Goal: Find specific page/section: Find specific page/section

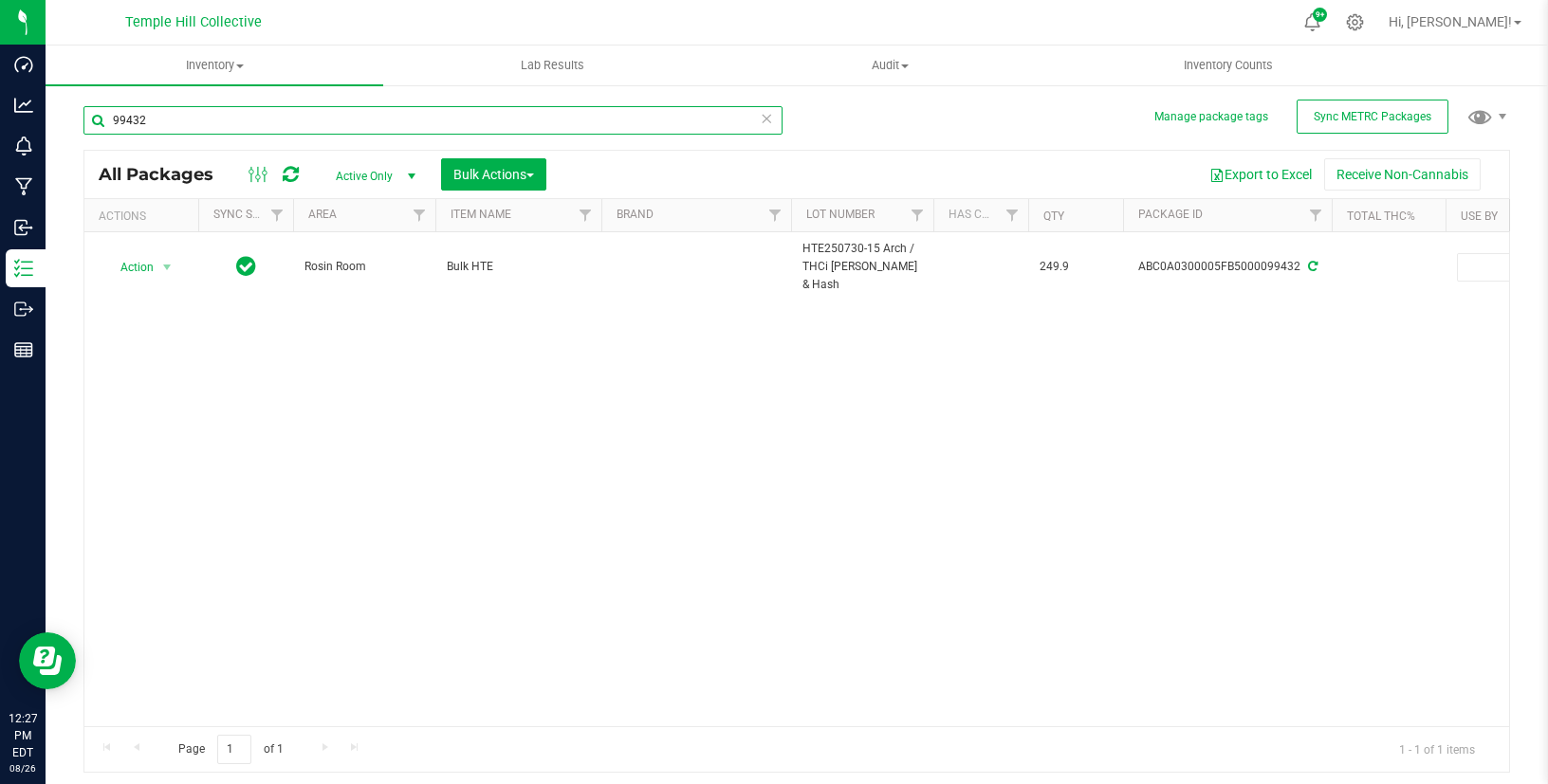
click at [235, 118] on input "99432" at bounding box center [432, 120] width 699 height 28
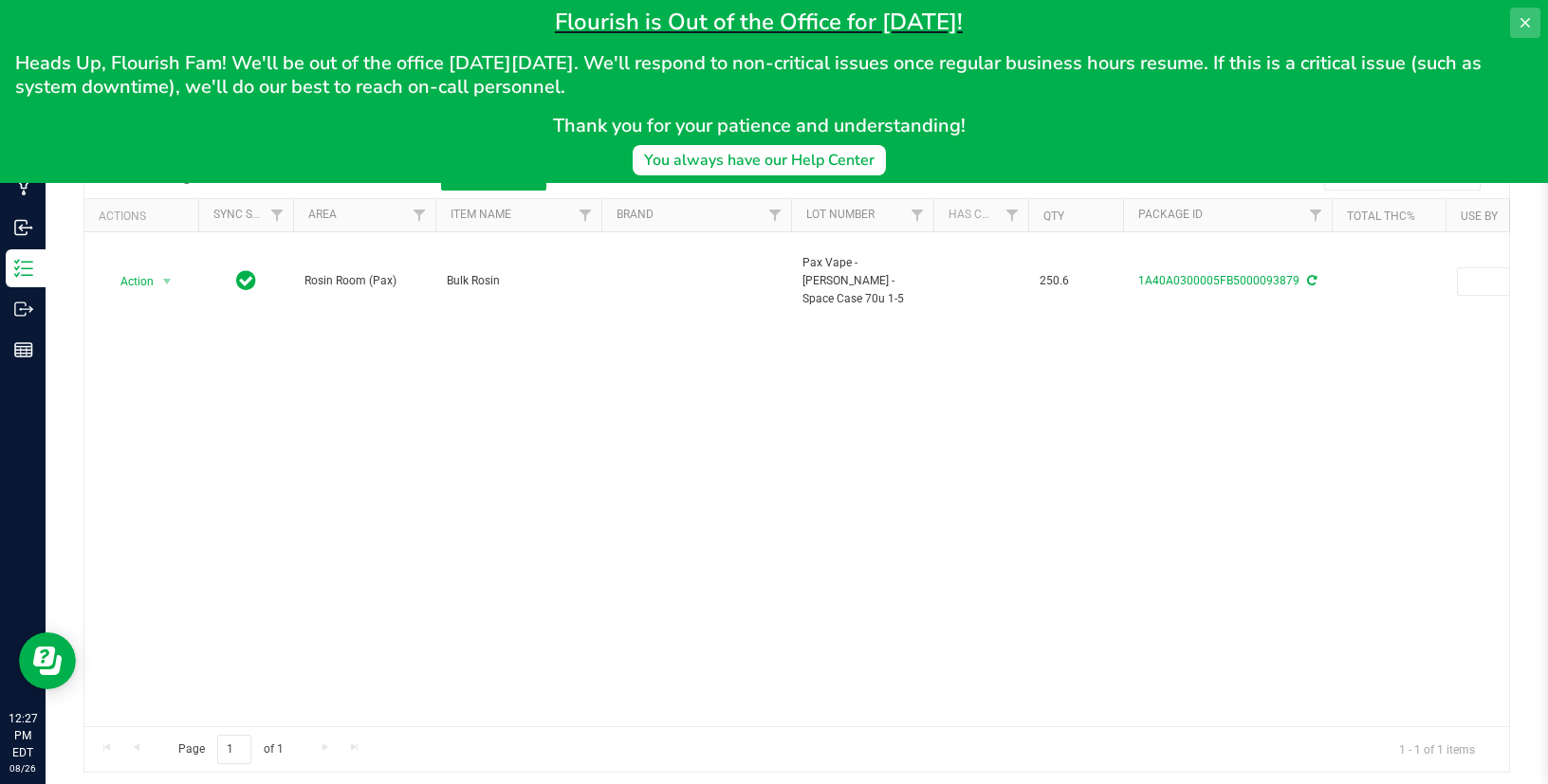
click at [1522, 21] on icon at bounding box center [1525, 23] width 10 height 10
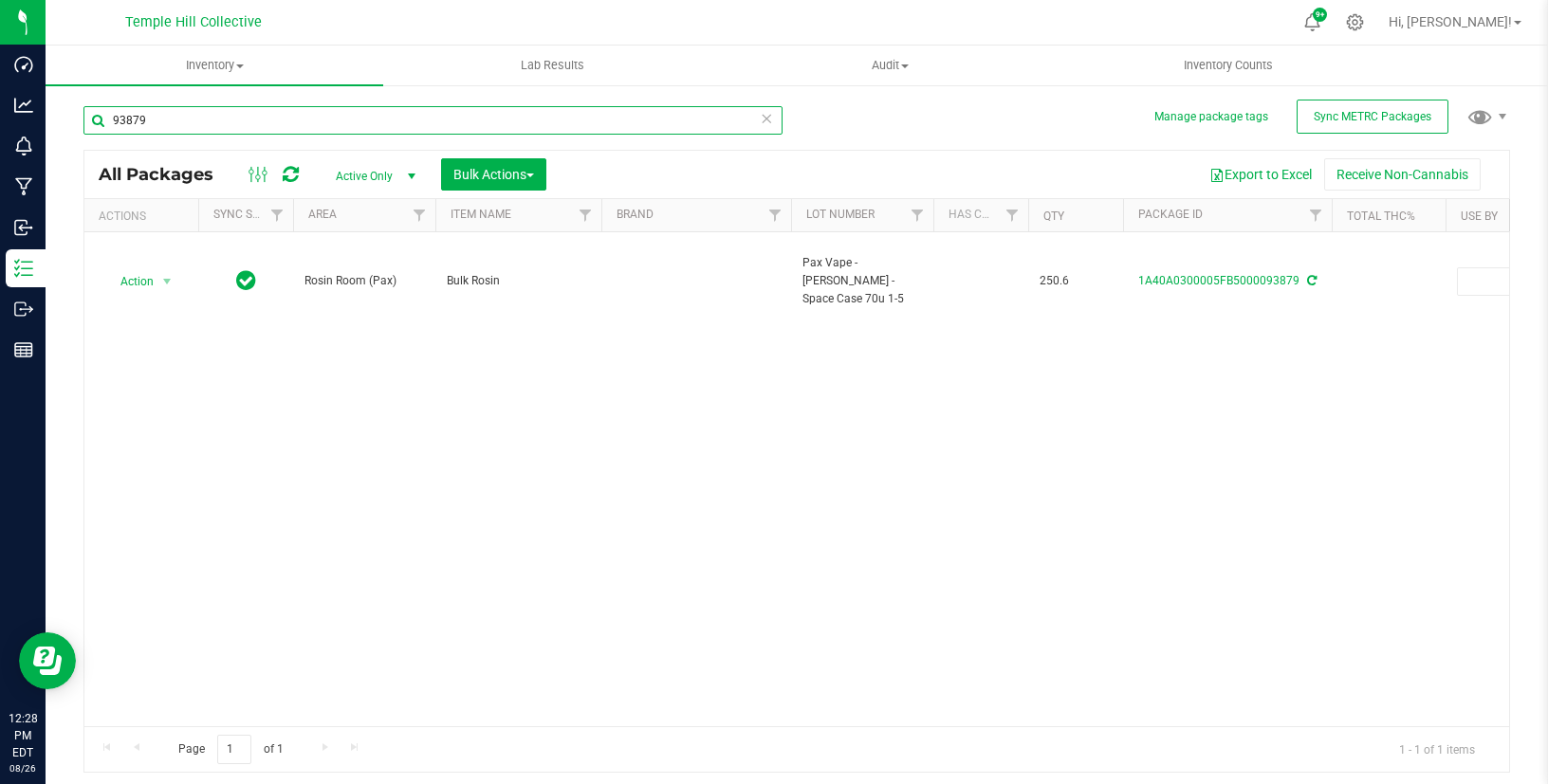
click at [245, 112] on input "93879" at bounding box center [432, 120] width 699 height 28
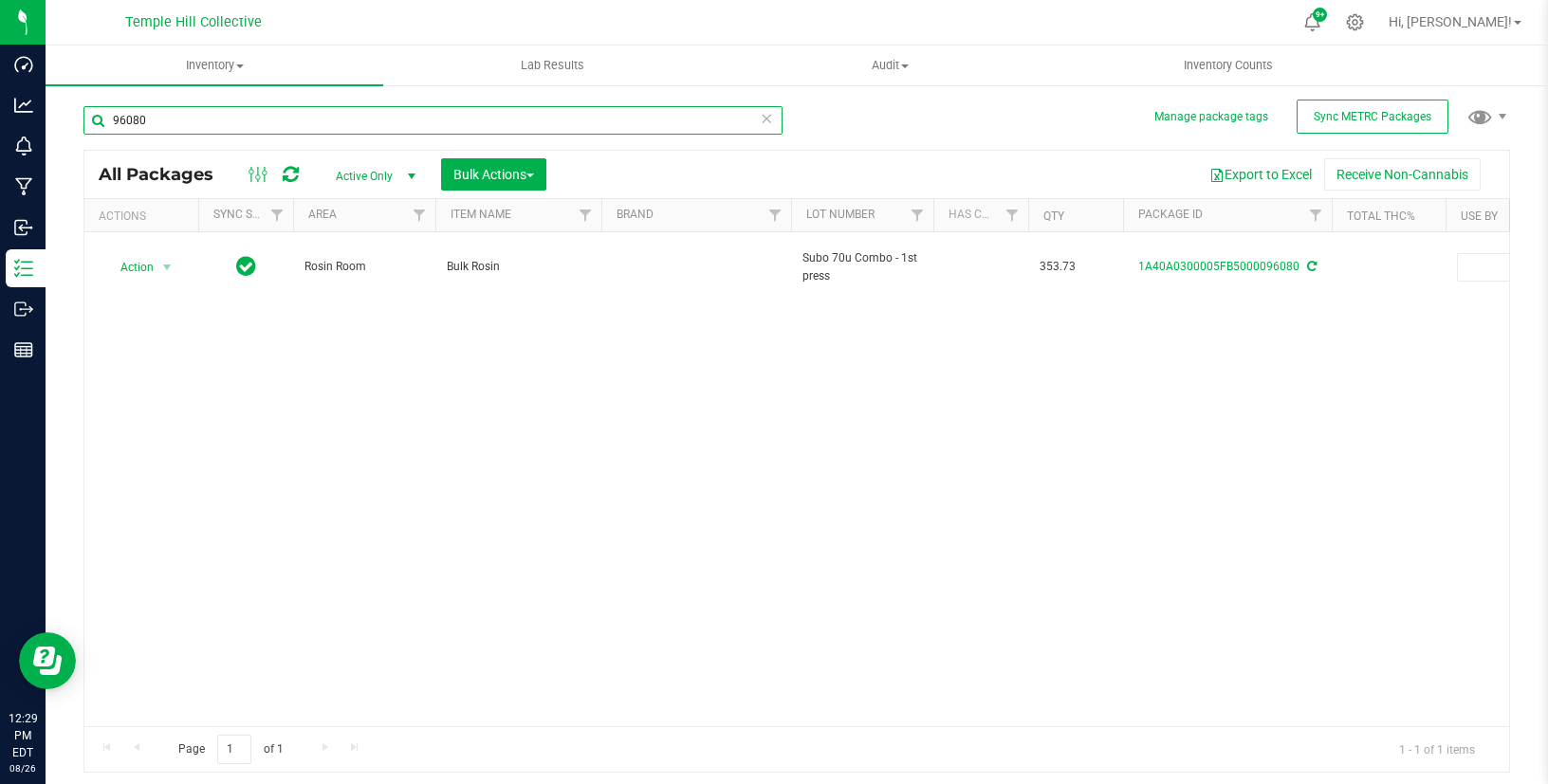
click at [283, 111] on input "96080" at bounding box center [432, 120] width 699 height 28
type input "89963"
